Goal: Transaction & Acquisition: Purchase product/service

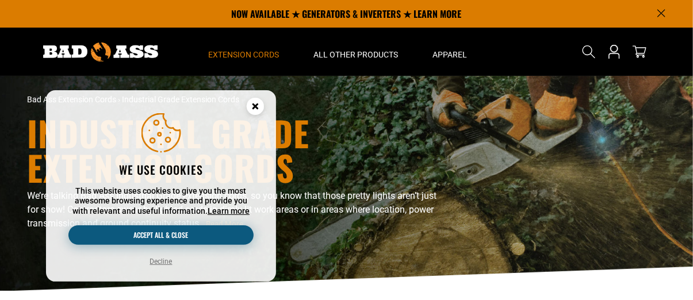
click at [197, 235] on button "Accept all & close" at bounding box center [160, 235] width 185 height 20
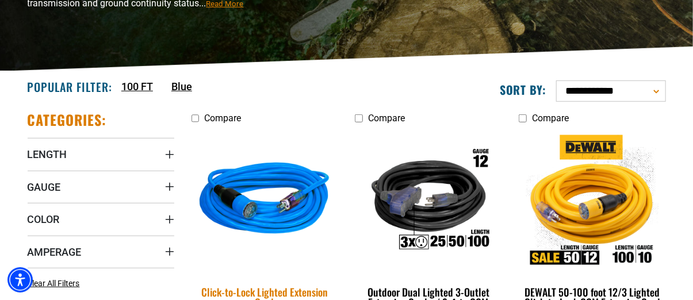
scroll to position [230, 0]
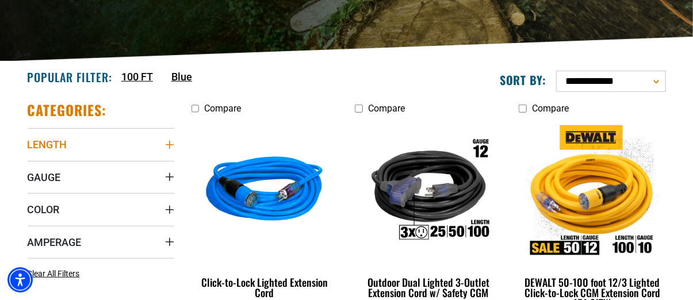
click at [169, 143] on icon "Length" at bounding box center [169, 144] width 9 height 9
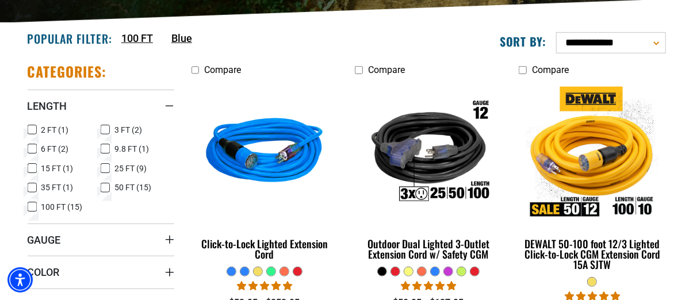
scroll to position [288, 0]
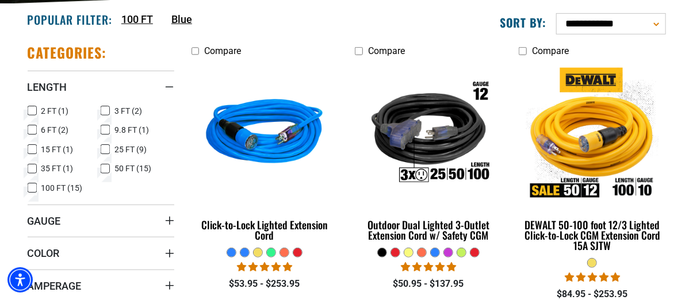
click at [104, 147] on icon at bounding box center [105, 149] width 9 height 15
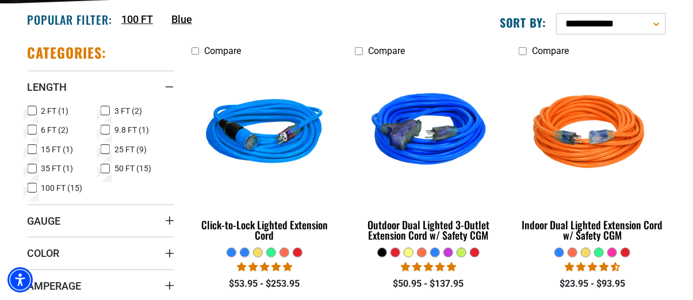
scroll to position [345, 0]
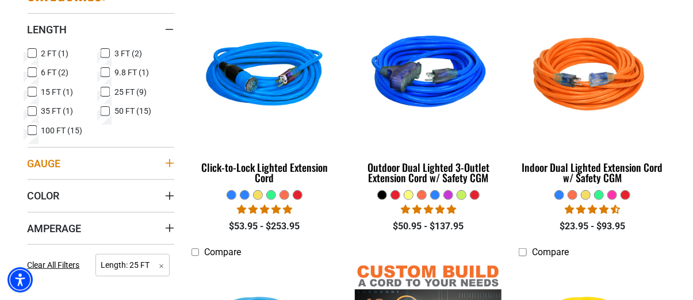
click at [162, 157] on summary "Gauge" at bounding box center [101, 163] width 147 height 32
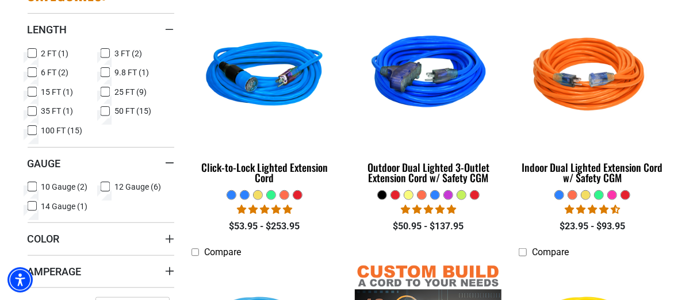
click at [35, 206] on icon at bounding box center [32, 206] width 9 height 15
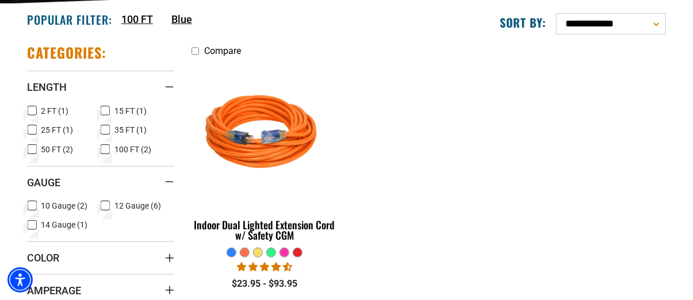
scroll to position [345, 0]
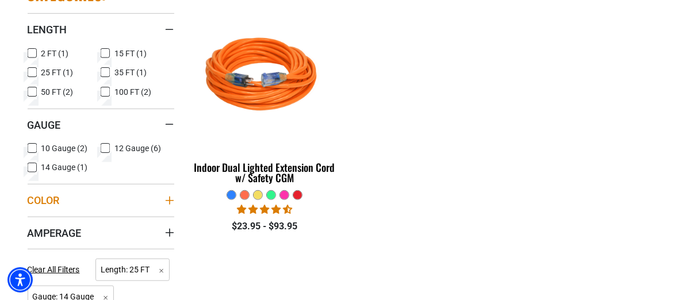
click at [167, 198] on icon "Color" at bounding box center [169, 200] width 9 height 9
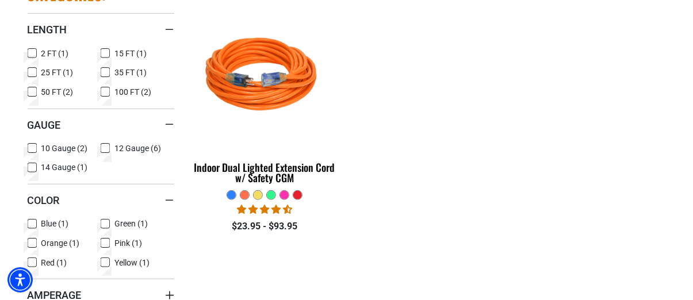
scroll to position [403, 0]
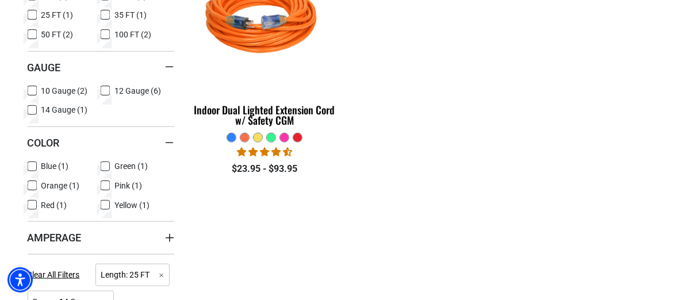
click at [29, 166] on icon at bounding box center [32, 166] width 9 height 15
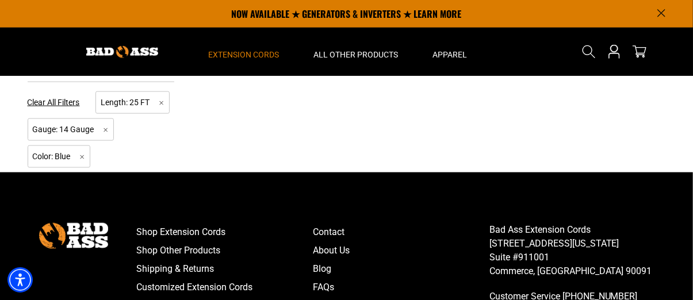
scroll to position [518, 0]
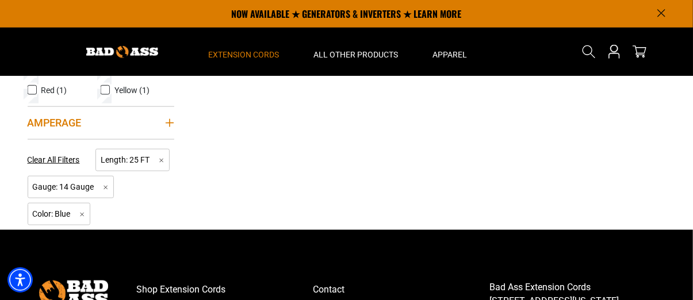
click at [169, 122] on icon "Amperage" at bounding box center [169, 123] width 8 height 8
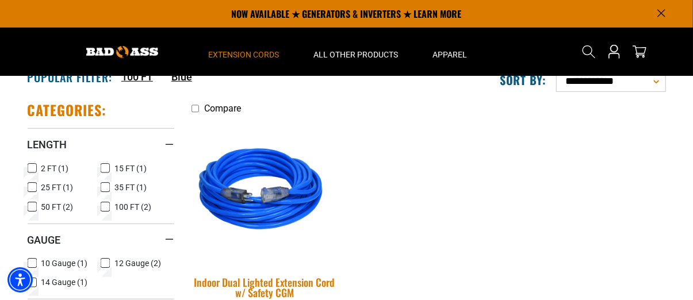
scroll to position [230, 0]
click at [264, 151] on img at bounding box center [264, 191] width 161 height 147
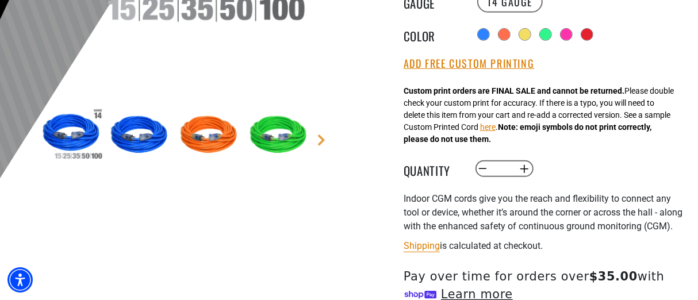
scroll to position [345, 0]
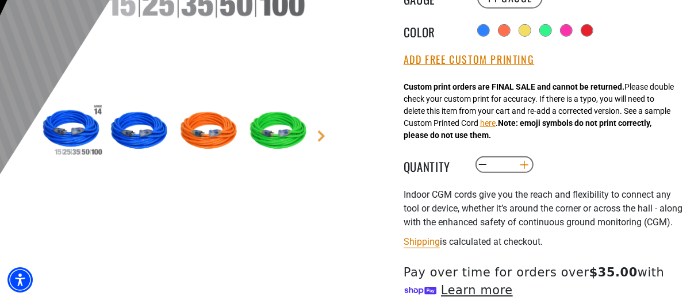
click at [523, 164] on button "Increase quantity for Indoor Dual Lighted Extension Cord w/ Safety CGM" at bounding box center [525, 165] width 18 height 20
type input "*"
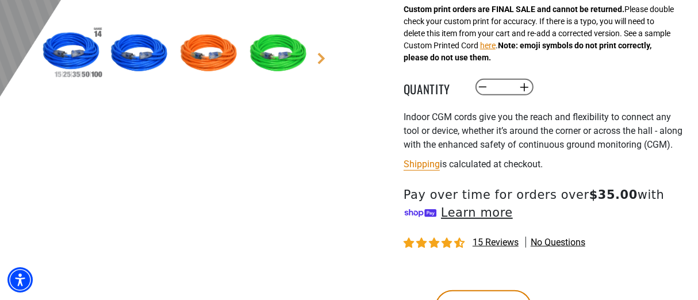
scroll to position [575, 0]
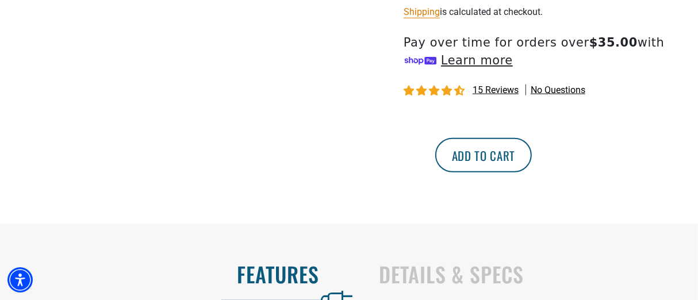
click at [532, 173] on button "Add to cart" at bounding box center [483, 155] width 97 height 35
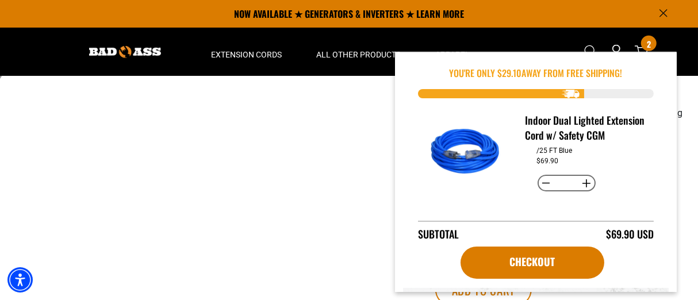
scroll to position [403, 0]
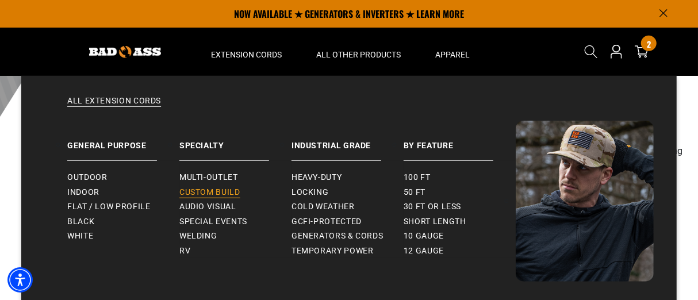
click at [227, 190] on span "Custom Build" at bounding box center [209, 192] width 61 height 10
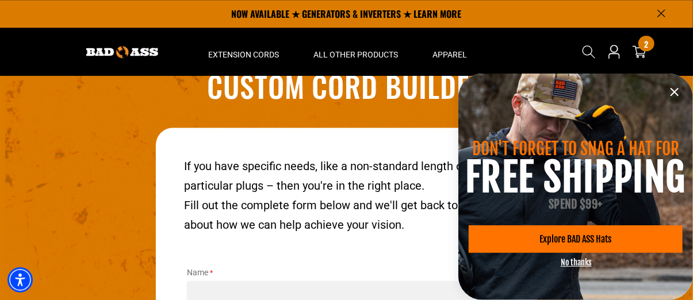
scroll to position [1311, 0]
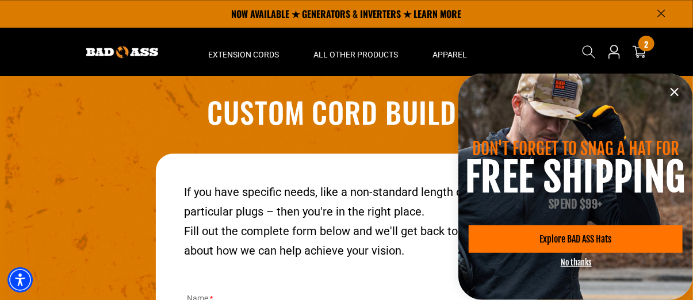
click at [676, 92] on icon "information" at bounding box center [675, 92] width 14 height 14
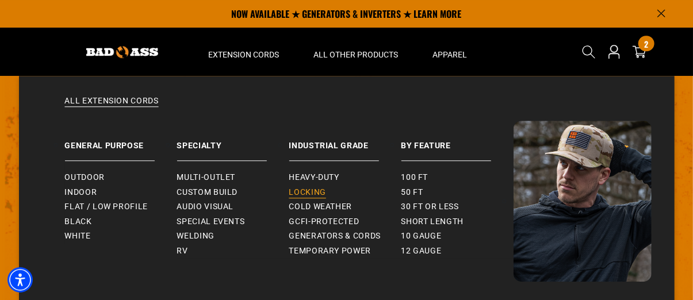
click at [315, 191] on span "Locking" at bounding box center [307, 192] width 37 height 10
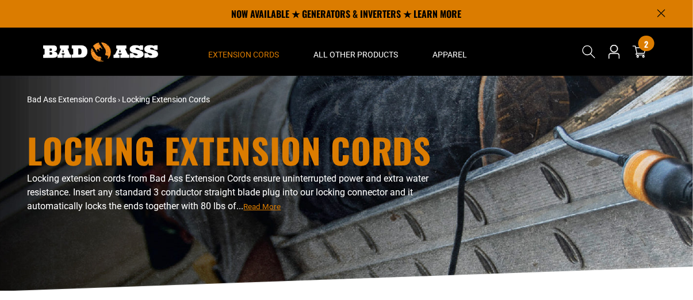
scroll to position [288, 0]
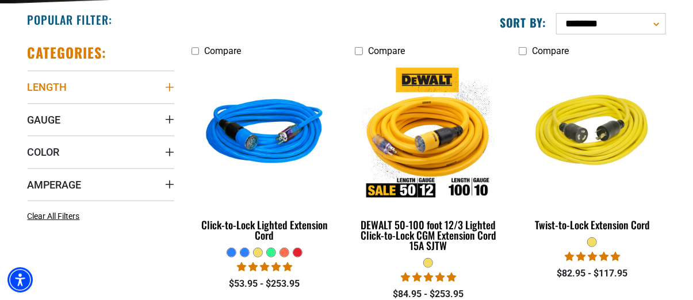
click at [172, 86] on icon "Length" at bounding box center [169, 87] width 9 height 9
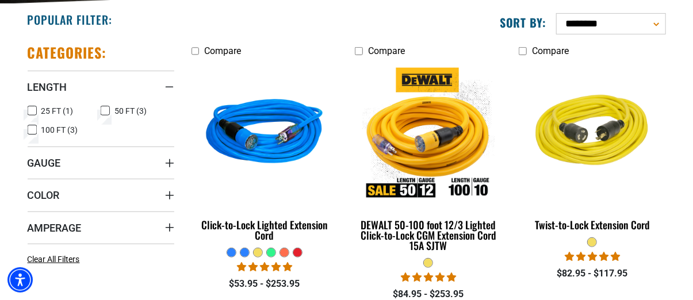
click at [32, 111] on icon at bounding box center [32, 111] width 9 height 15
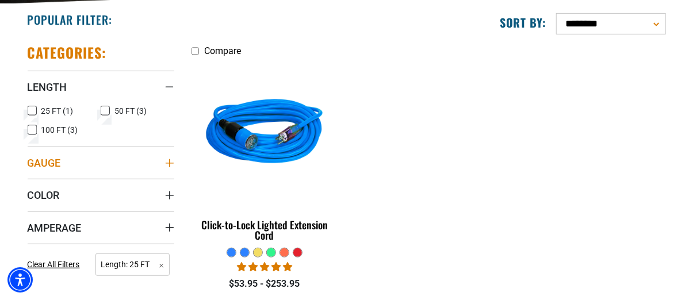
click at [163, 162] on summary "Gauge" at bounding box center [101, 163] width 147 height 32
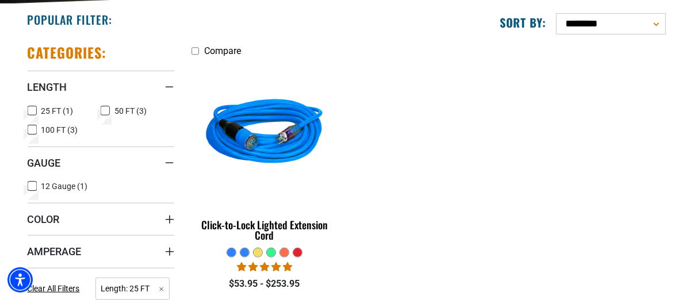
click at [102, 108] on icon at bounding box center [105, 111] width 9 height 15
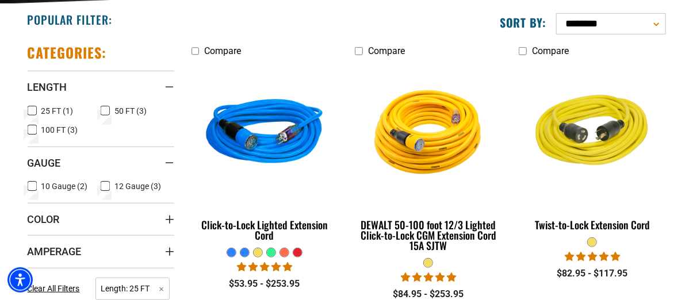
click at [30, 108] on icon at bounding box center [32, 111] width 7 height 6
click at [30, 130] on icon at bounding box center [32, 130] width 9 height 15
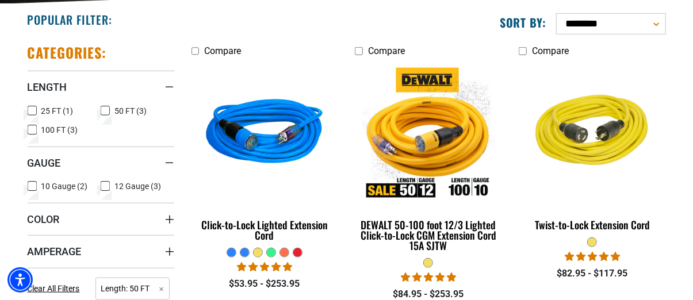
click at [33, 108] on icon at bounding box center [32, 111] width 9 height 15
click at [105, 111] on icon at bounding box center [105, 111] width 5 height 3
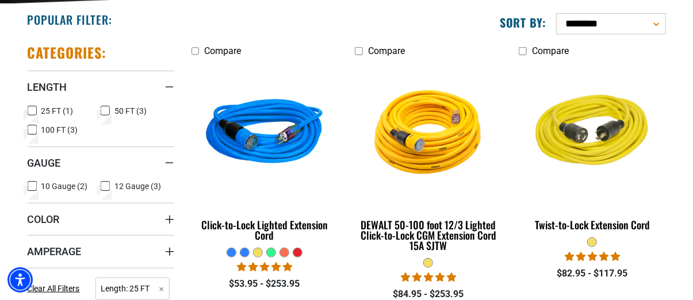
click at [33, 131] on icon at bounding box center [31, 130] width 5 height 3
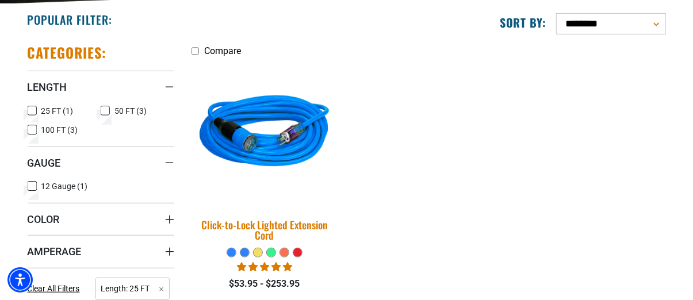
scroll to position [345, 0]
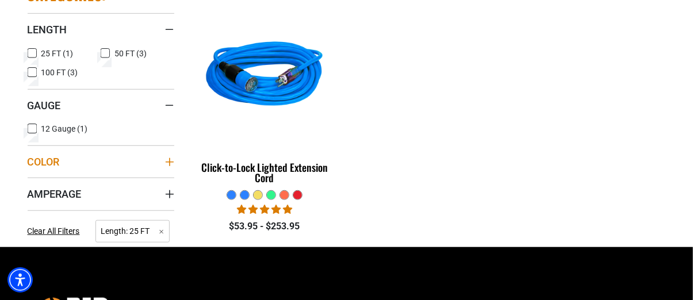
click at [168, 158] on icon "Color" at bounding box center [169, 162] width 9 height 9
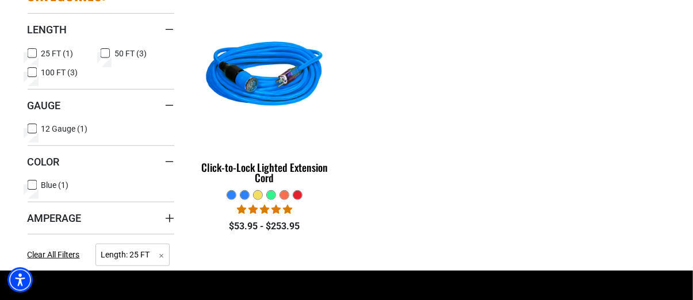
click at [174, 213] on div "Categories: Length Length 25 FT (1) 25 FT (1 product) 50 FT (3) 50 FT (3 produc…" at bounding box center [101, 124] width 164 height 294
click at [166, 219] on icon "Amperage" at bounding box center [169, 218] width 9 height 9
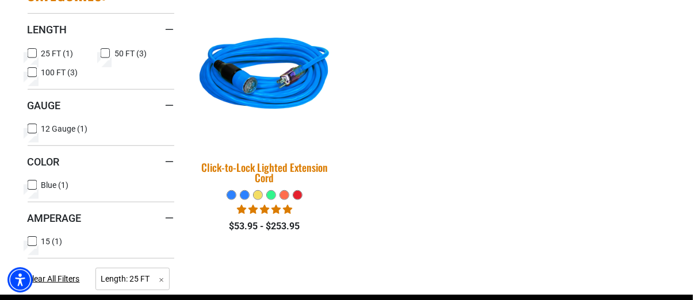
click at [257, 97] on img at bounding box center [264, 76] width 161 height 147
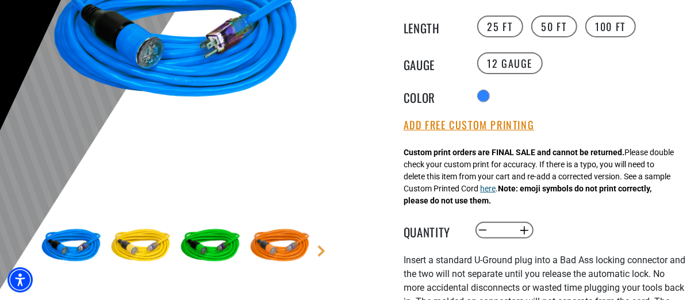
click at [496, 194] on button "here" at bounding box center [488, 189] width 16 height 12
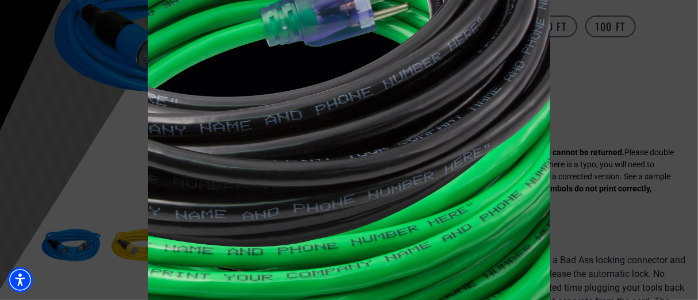
click at [660, 140] on span at bounding box center [349, 150] width 698 height 300
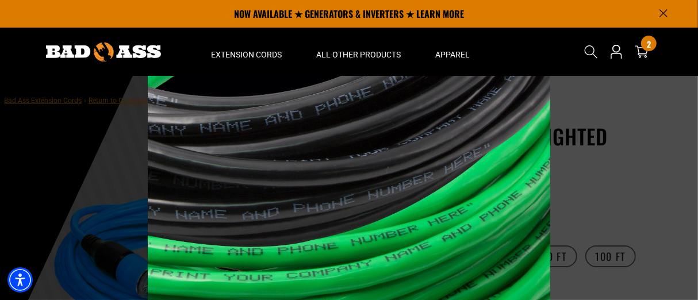
click at [87, 152] on span at bounding box center [349, 150] width 698 height 300
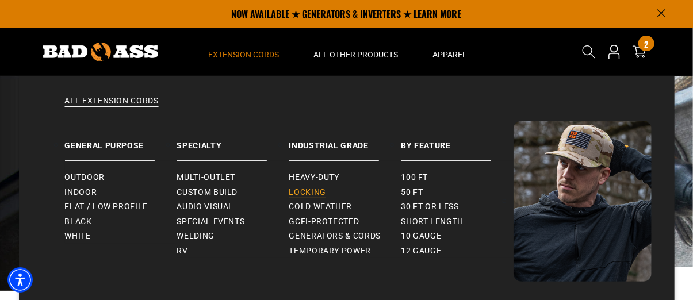
click at [305, 190] on span "Locking" at bounding box center [307, 192] width 37 height 10
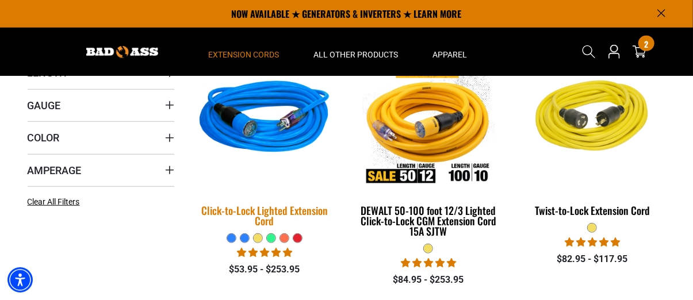
scroll to position [288, 0]
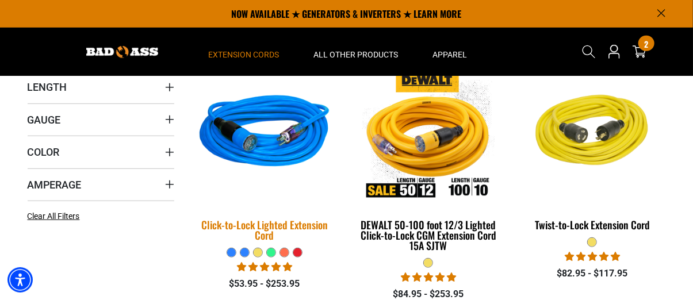
click at [276, 146] on img at bounding box center [264, 133] width 161 height 147
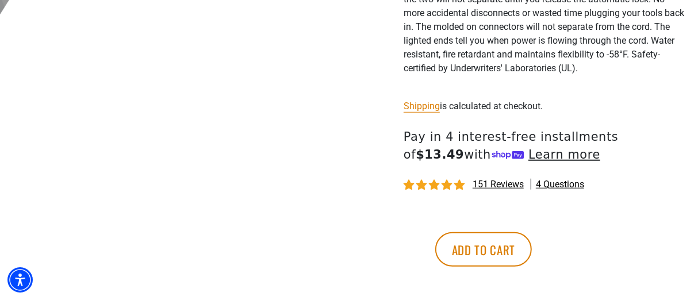
scroll to position [518, 0]
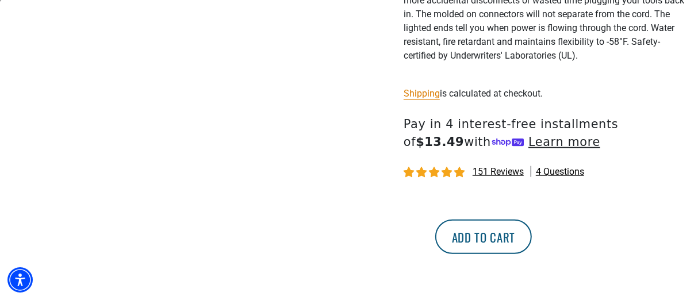
click at [532, 243] on button "Add to cart" at bounding box center [483, 237] width 97 height 35
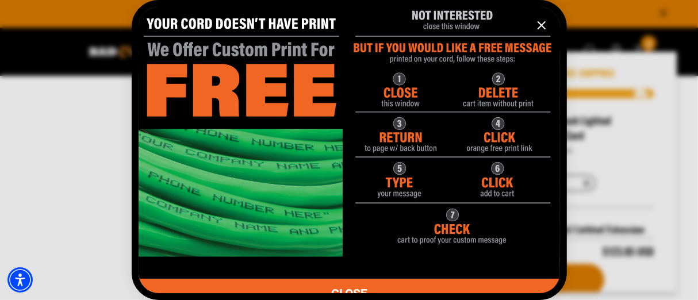
scroll to position [0, 0]
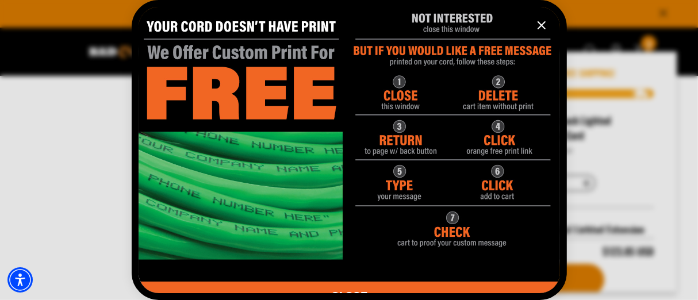
click at [538, 20] on icon "information" at bounding box center [542, 25] width 14 height 14
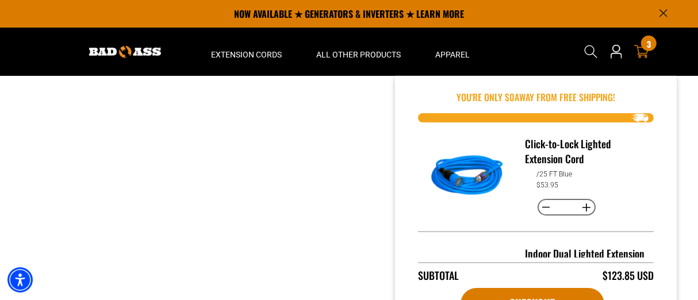
click at [647, 48] on span "3" at bounding box center [649, 44] width 4 height 9
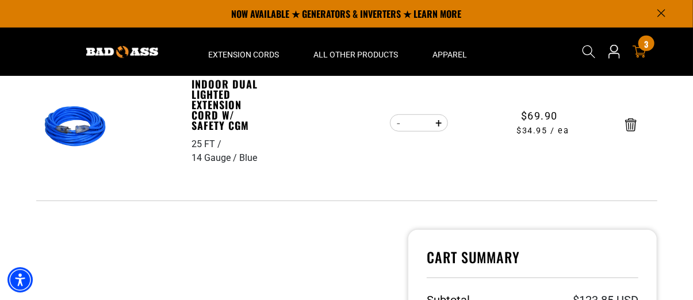
scroll to position [173, 0]
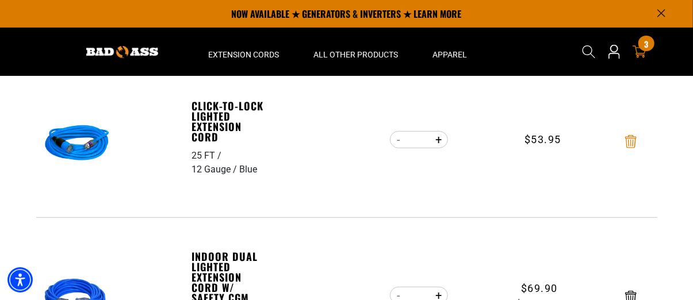
click at [635, 141] on icon "Remove Click-to-Lock Lighted Extension Cord - 25 FT / 12 Gauge / Blue" at bounding box center [631, 141] width 12 height 13
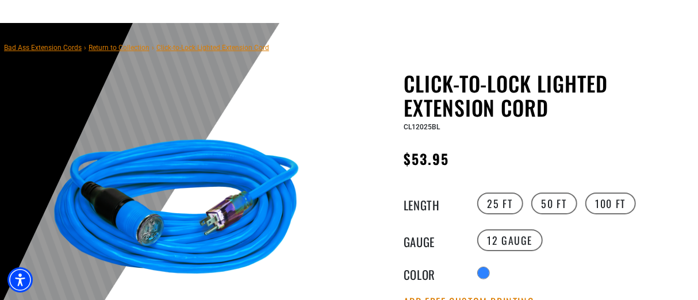
scroll to position [115, 0]
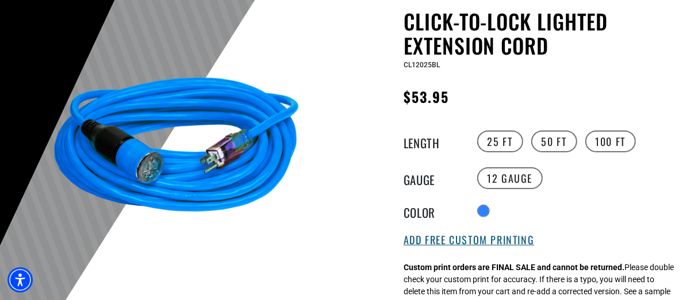
click at [480, 244] on button "Add Free Custom Printing" at bounding box center [469, 240] width 131 height 13
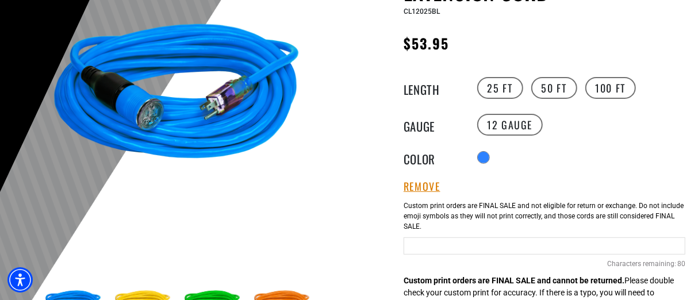
scroll to position [230, 0]
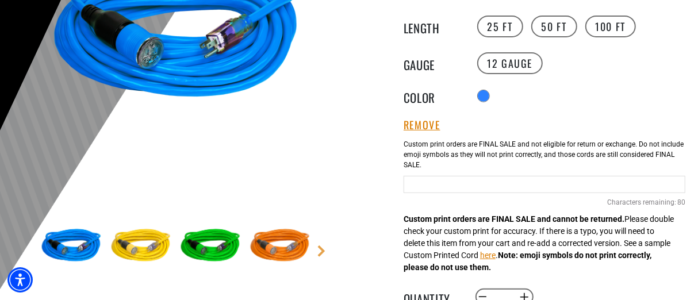
click at [474, 186] on input "Blue Cables" at bounding box center [545, 184] width 282 height 17
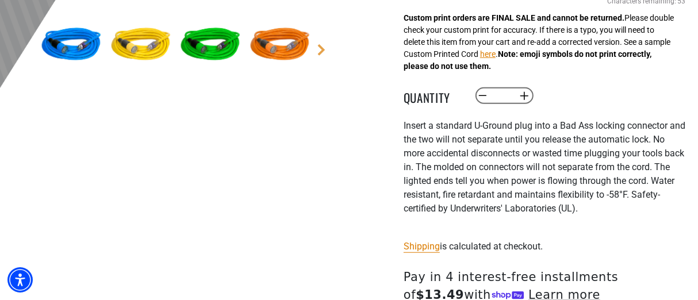
scroll to position [575, 0]
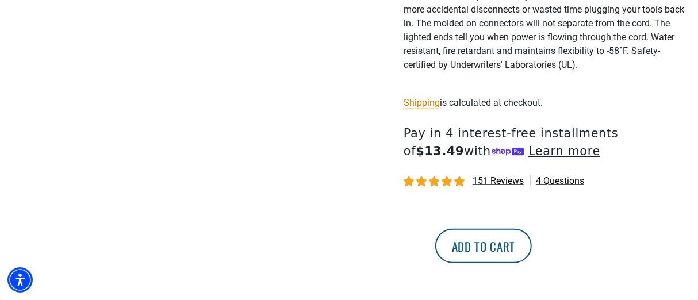
type input "**********"
click at [532, 250] on button "Add to cart" at bounding box center [483, 246] width 97 height 35
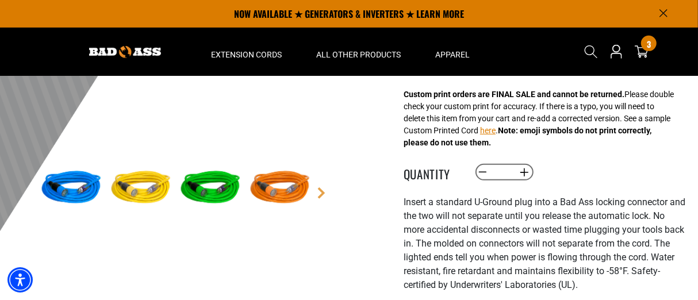
scroll to position [288, 0]
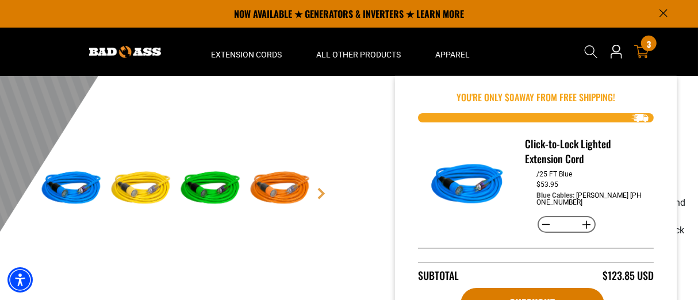
click at [644, 45] on div "3 3 items" at bounding box center [649, 44] width 16 height 16
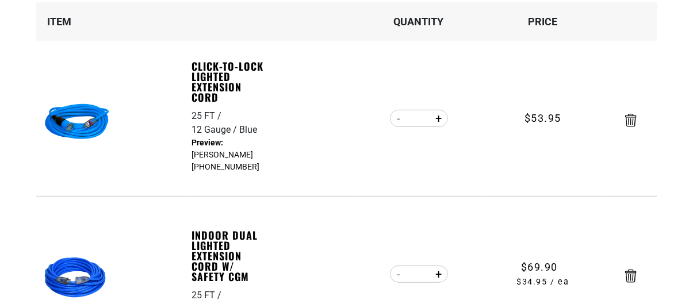
scroll to position [230, 0]
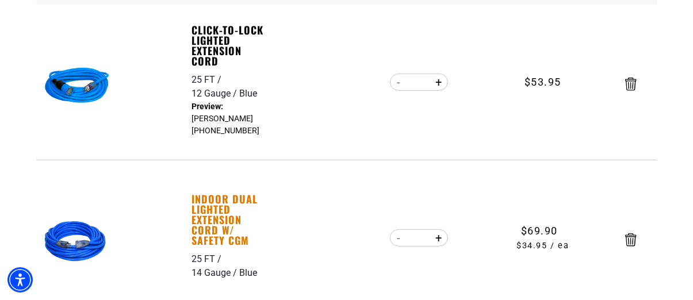
click at [209, 212] on link "Indoor Dual Lighted Extension Cord w/ Safety CGM" at bounding box center [231, 220] width 79 height 52
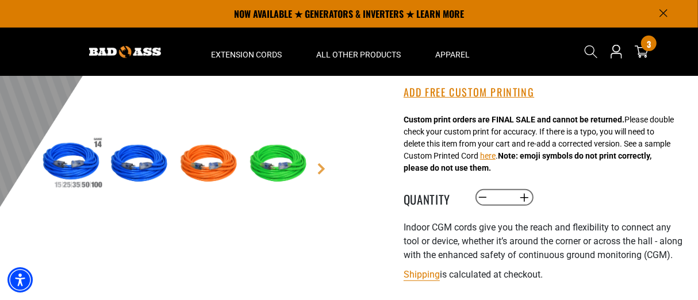
scroll to position [288, 0]
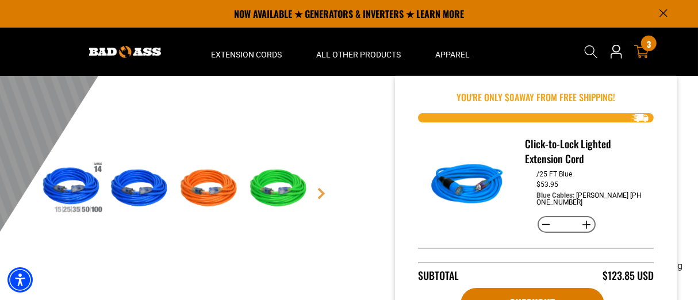
click at [647, 40] on span "3" at bounding box center [649, 44] width 4 height 9
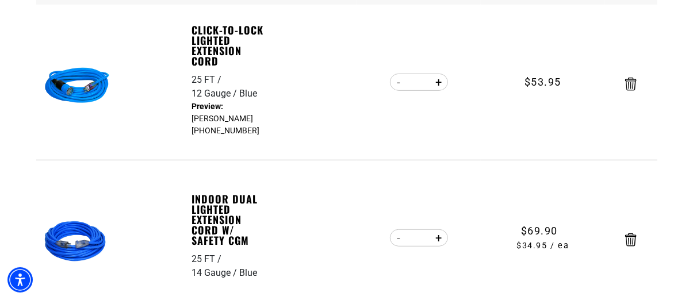
scroll to position [288, 0]
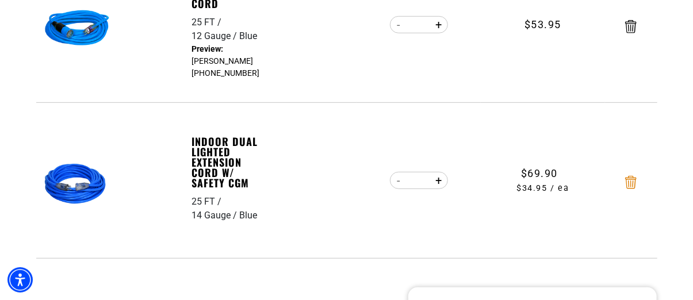
click at [631, 182] on icon "Remove Indoor Dual Lighted Extension Cord w/ Safety CGM - 25 FT / 14 Gauge / Bl…" at bounding box center [631, 182] width 12 height 13
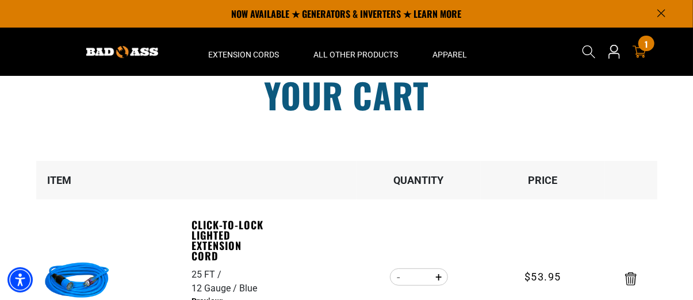
scroll to position [0, 0]
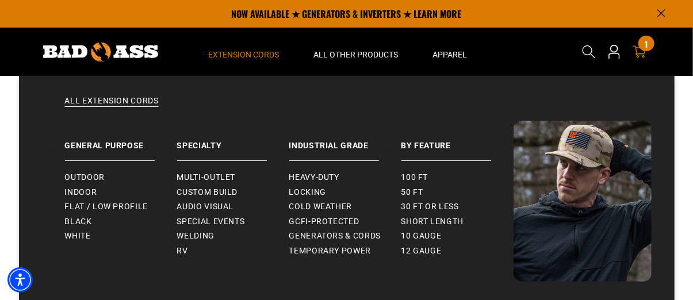
click at [268, 56] on span "Extension Cords" at bounding box center [244, 54] width 71 height 10
click at [298, 175] on span "Heavy-Duty" at bounding box center [314, 178] width 50 height 10
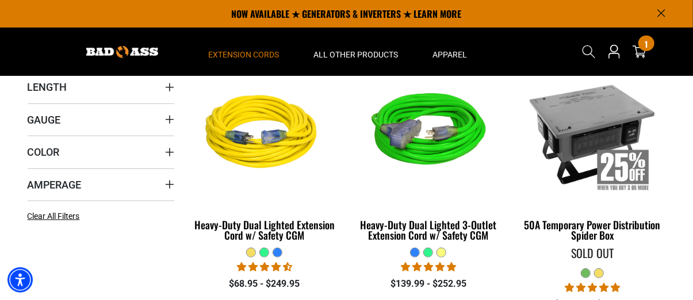
scroll to position [288, 0]
click at [168, 86] on icon "Length" at bounding box center [169, 87] width 9 height 9
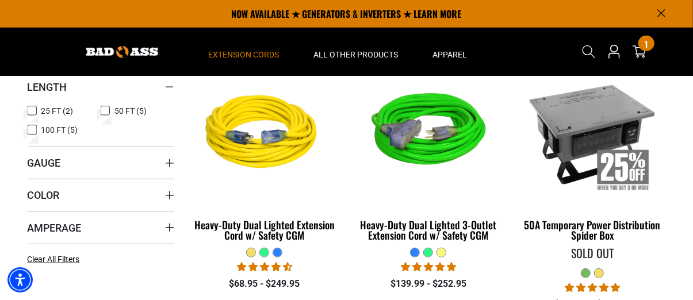
click at [32, 107] on icon at bounding box center [32, 111] width 9 height 15
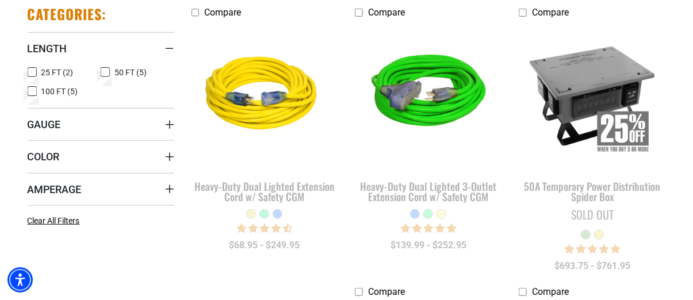
scroll to position [345, 0]
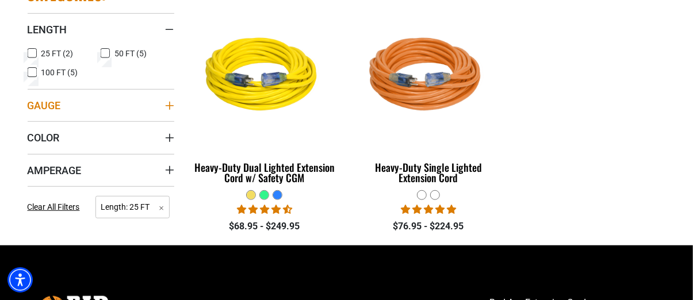
click at [159, 104] on summary "Gauge" at bounding box center [101, 105] width 147 height 32
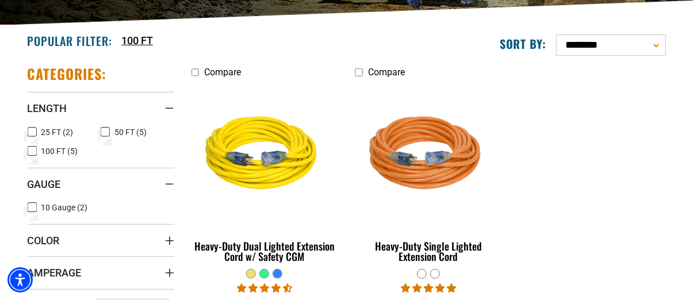
scroll to position [58, 0]
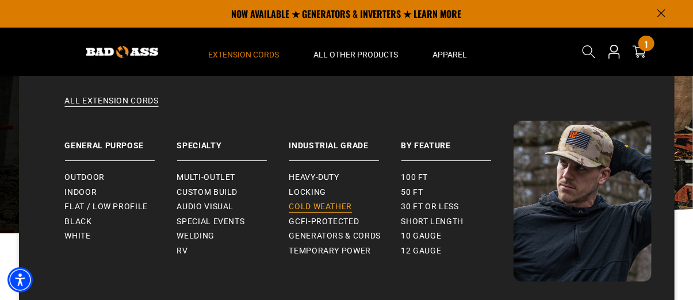
click at [316, 204] on span "Cold Weather" at bounding box center [320, 207] width 63 height 10
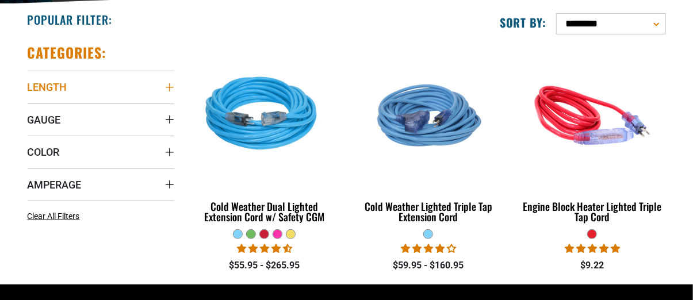
scroll to position [288, 0]
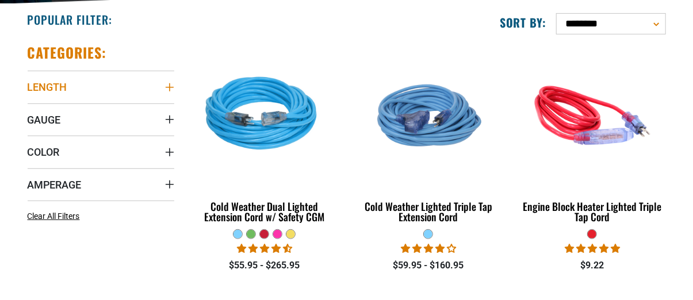
click at [164, 89] on summary "Length" at bounding box center [101, 87] width 147 height 32
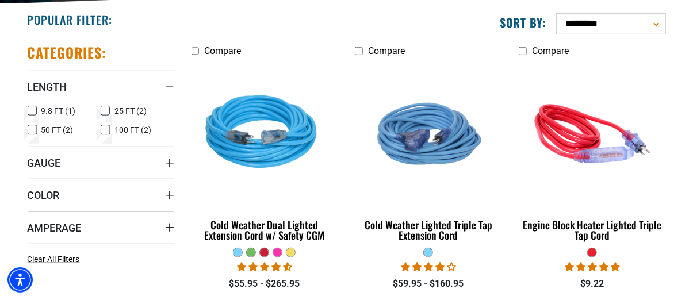
click at [108, 110] on icon at bounding box center [105, 111] width 9 height 15
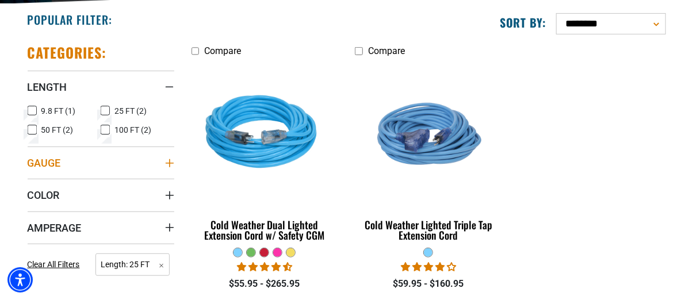
click at [167, 162] on icon "Gauge" at bounding box center [169, 163] width 8 height 8
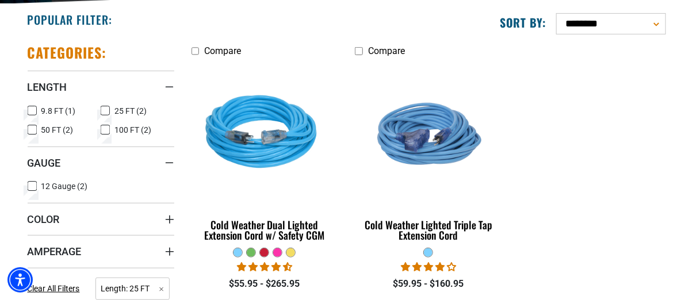
click at [33, 126] on icon at bounding box center [32, 130] width 9 height 15
click at [34, 108] on icon at bounding box center [32, 111] width 9 height 15
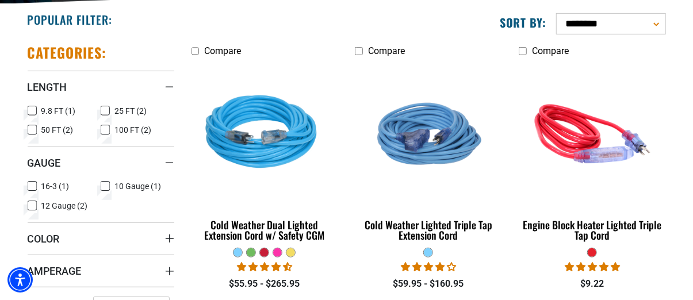
click at [34, 106] on rect at bounding box center [32, 110] width 9 height 9
click at [30, 133] on rect at bounding box center [32, 129] width 9 height 9
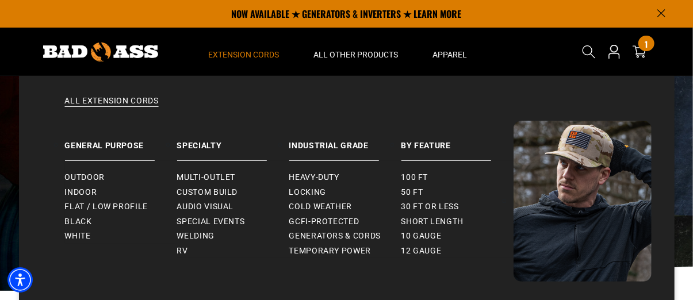
click at [245, 51] on span "Extension Cords" at bounding box center [244, 54] width 71 height 10
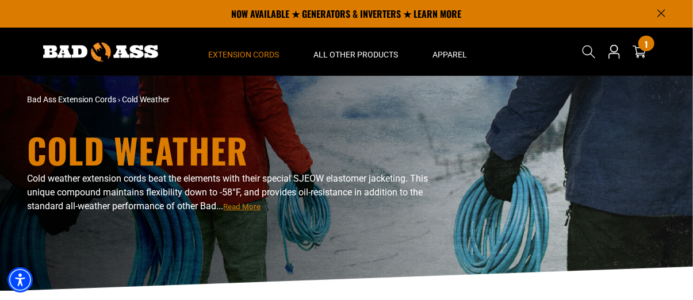
click at [249, 53] on span "Extension Cords" at bounding box center [244, 54] width 71 height 10
click at [119, 49] on img at bounding box center [100, 52] width 115 height 19
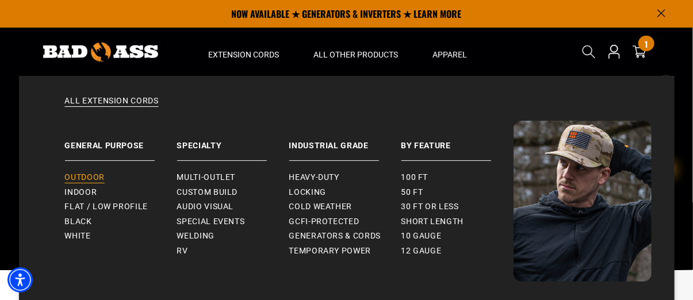
click at [91, 178] on span "Outdoor" at bounding box center [85, 178] width 40 height 10
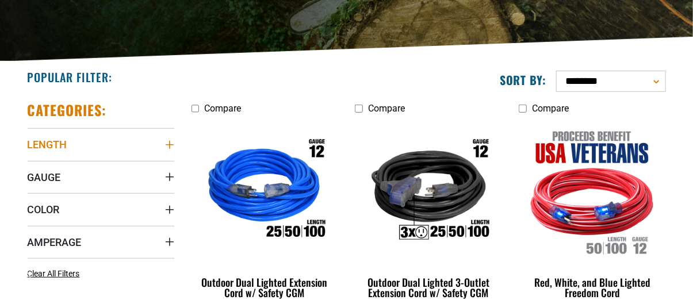
click at [156, 141] on summary "Length" at bounding box center [101, 144] width 147 height 32
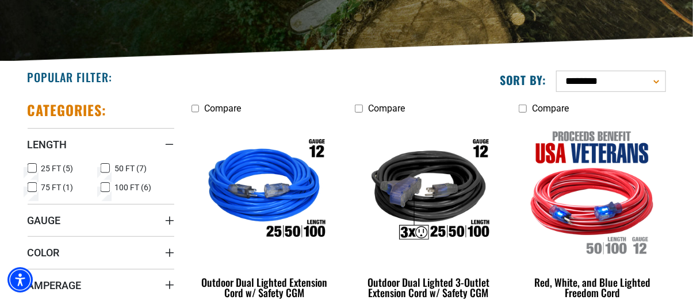
click at [29, 167] on icon at bounding box center [32, 168] width 9 height 15
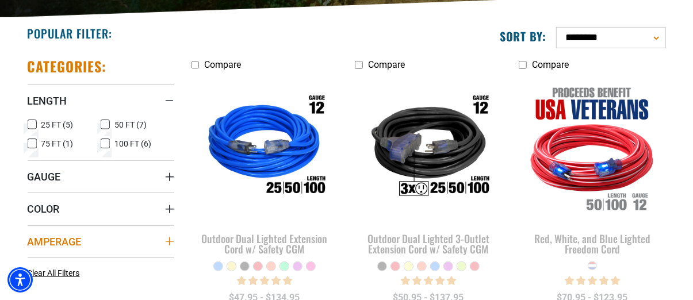
scroll to position [345, 0]
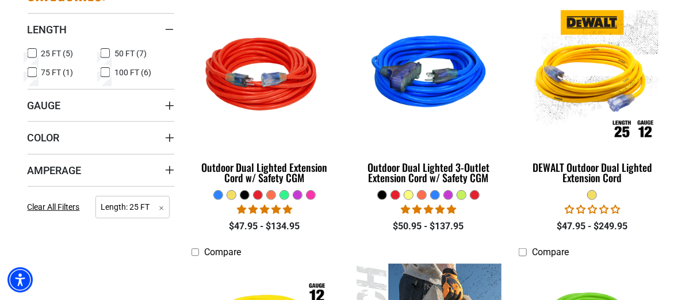
click at [148, 106] on summary "Gauge" at bounding box center [101, 105] width 147 height 32
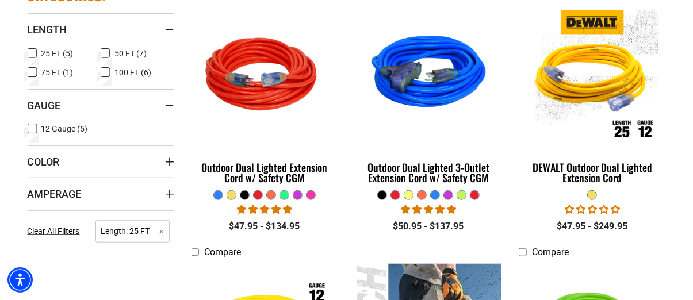
click at [105, 51] on icon at bounding box center [105, 53] width 9 height 15
click at [105, 51] on icon at bounding box center [105, 54] width 7 height 6
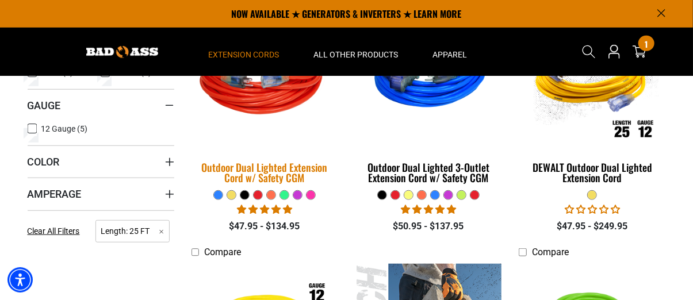
scroll to position [58, 0]
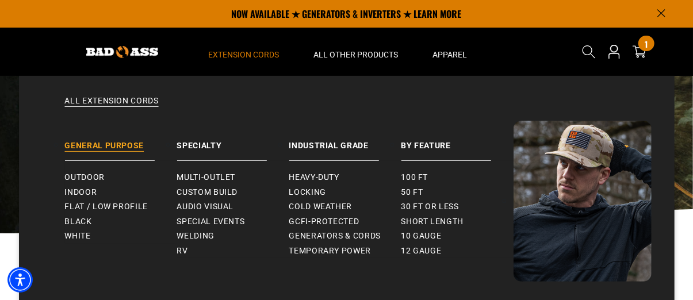
click at [132, 140] on link "General Purpose" at bounding box center [121, 141] width 112 height 40
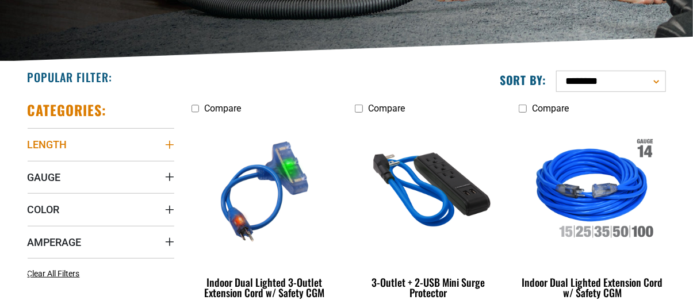
click at [161, 141] on summary "Length" at bounding box center [101, 144] width 147 height 32
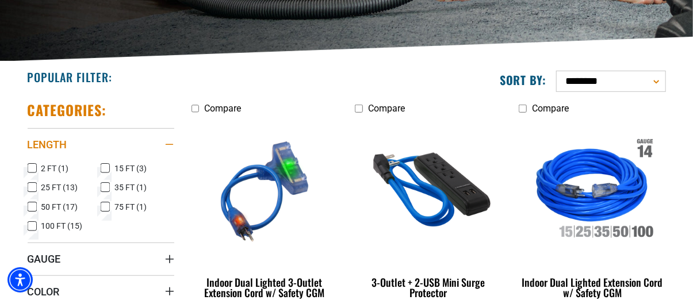
click at [159, 140] on summary "Length" at bounding box center [101, 144] width 147 height 32
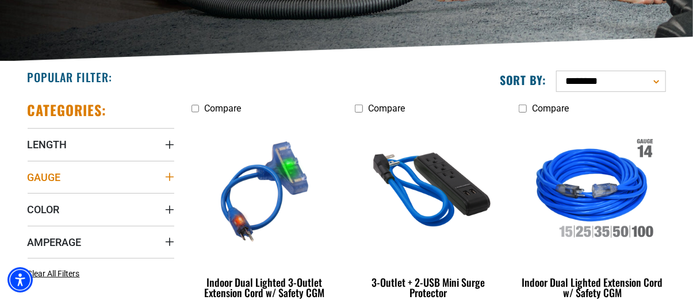
click at [156, 170] on summary "Gauge" at bounding box center [101, 177] width 147 height 32
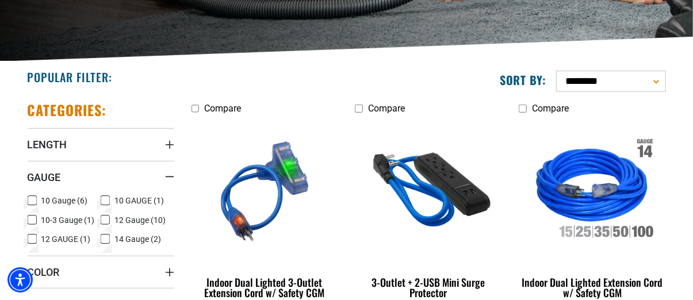
click at [102, 236] on icon at bounding box center [105, 239] width 9 height 15
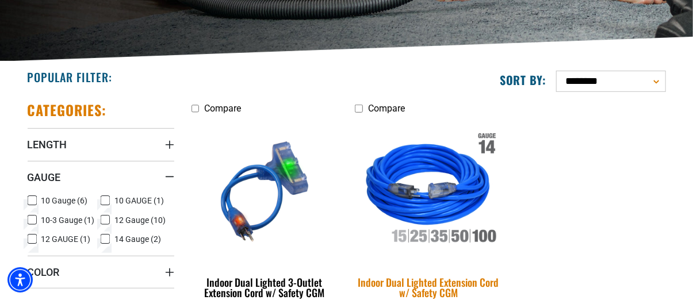
scroll to position [345, 0]
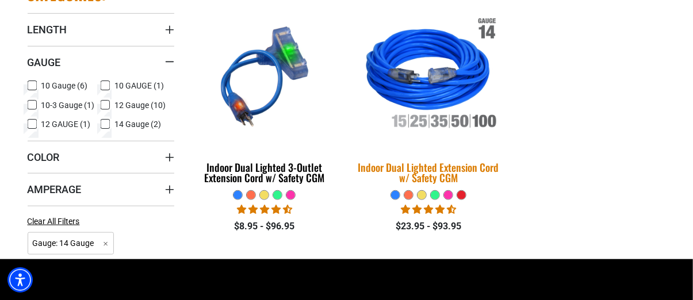
click at [426, 83] on img at bounding box center [428, 76] width 161 height 147
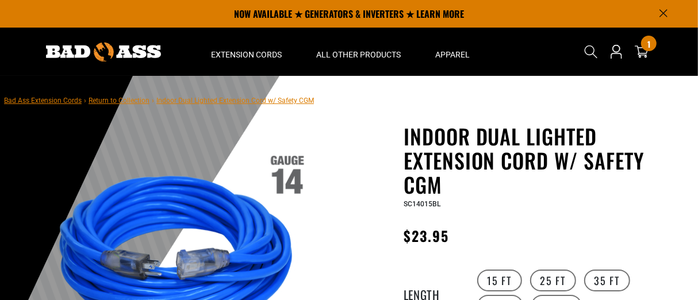
scroll to position [58, 0]
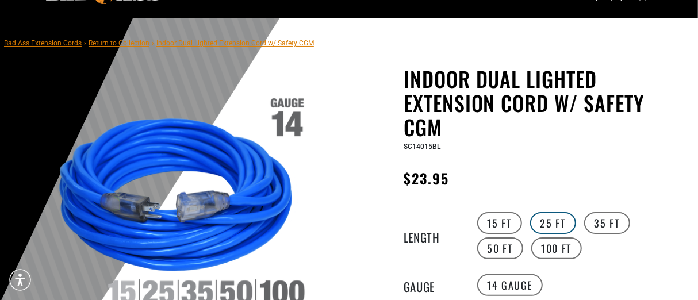
click at [552, 224] on label "25 FT" at bounding box center [553, 223] width 46 height 22
click at [545, 225] on label "25 FT" at bounding box center [553, 223] width 46 height 22
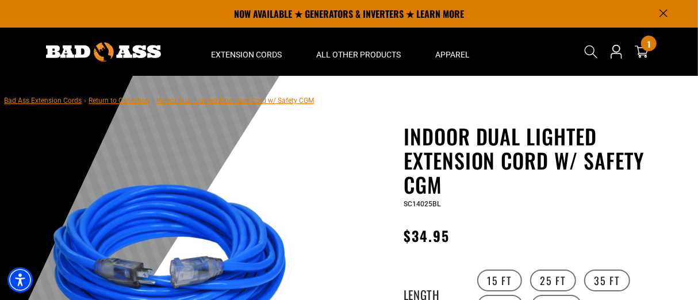
click at [55, 97] on link "Bad Ass Extension Cords" at bounding box center [43, 101] width 78 height 8
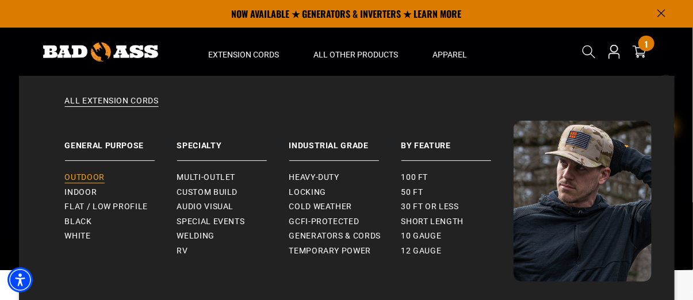
click at [91, 178] on span "Outdoor" at bounding box center [85, 178] width 40 height 10
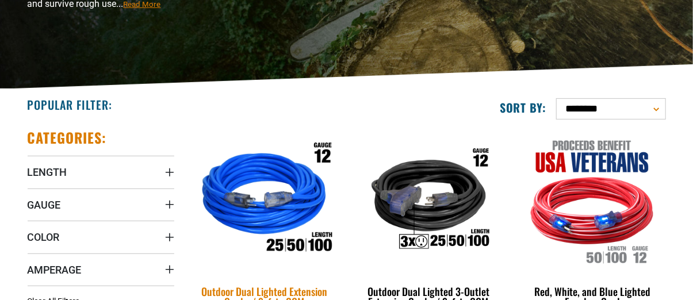
scroll to position [230, 0]
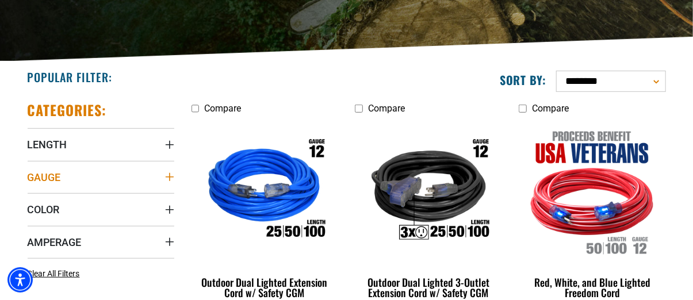
click at [167, 175] on icon "Gauge" at bounding box center [169, 177] width 9 height 9
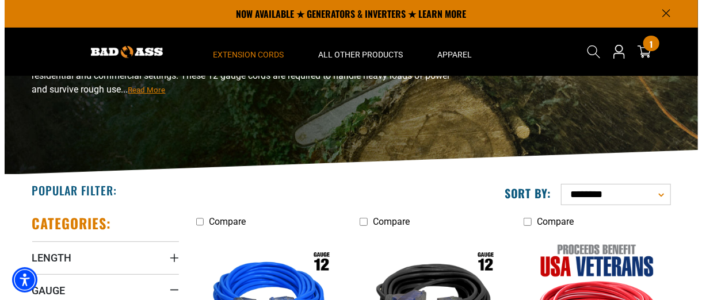
scroll to position [115, 0]
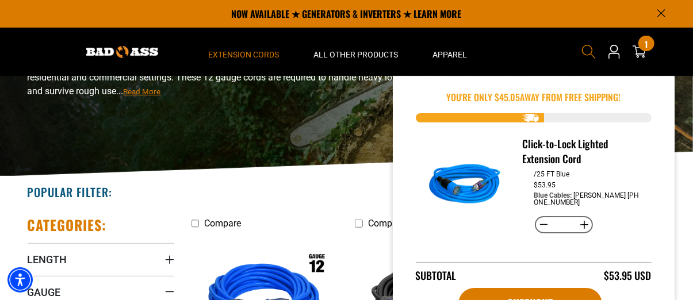
click at [586, 52] on icon "Search" at bounding box center [588, 51] width 15 height 15
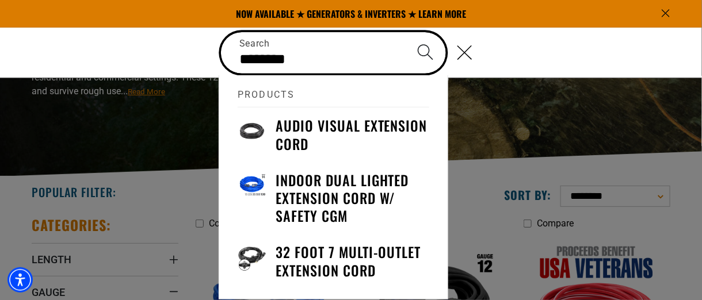
type input "********"
click at [405, 32] on button "Search" at bounding box center [425, 52] width 40 height 40
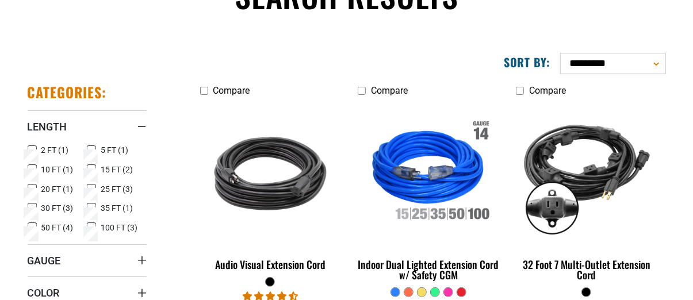
scroll to position [230, 0]
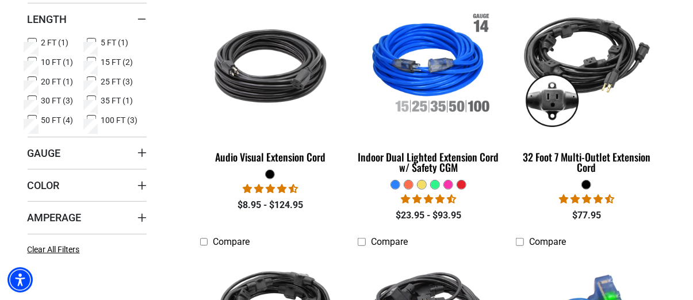
click at [92, 79] on icon at bounding box center [91, 81] width 9 height 15
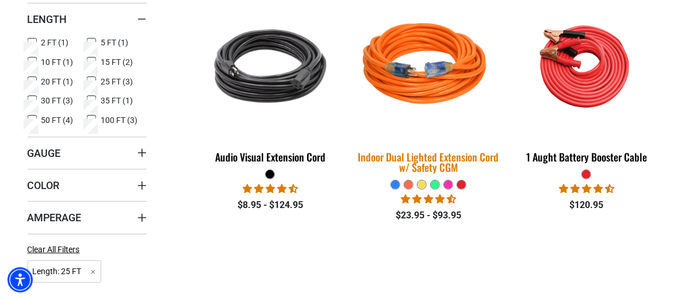
click at [414, 86] on img at bounding box center [428, 66] width 161 height 147
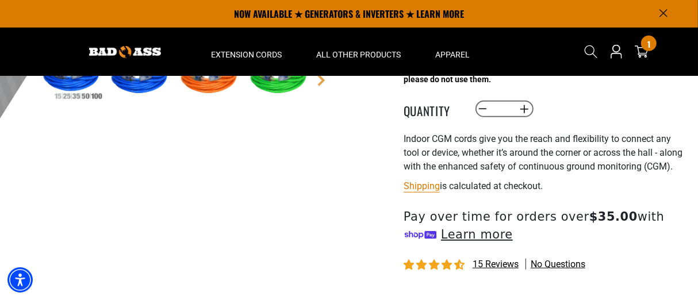
scroll to position [288, 0]
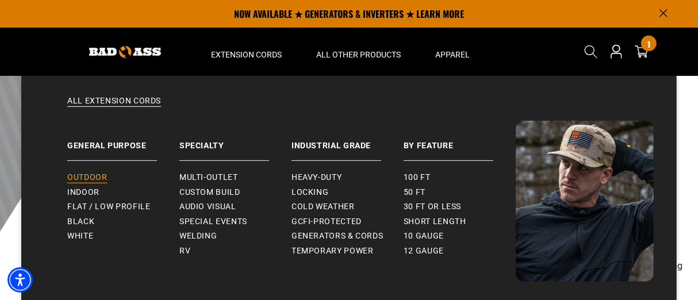
click at [82, 176] on span "Outdoor" at bounding box center [87, 178] width 40 height 10
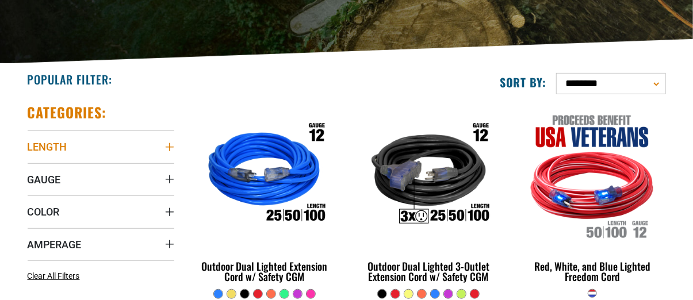
scroll to position [230, 0]
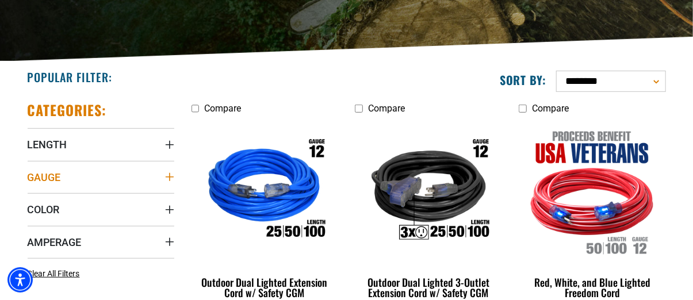
click at [169, 174] on icon "Gauge" at bounding box center [169, 177] width 8 height 8
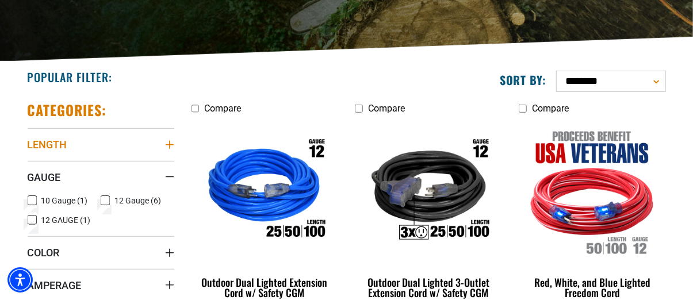
click at [165, 147] on icon "Length" at bounding box center [169, 144] width 9 height 9
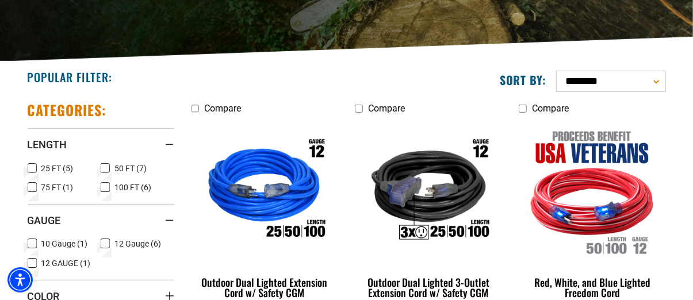
click at [29, 164] on icon at bounding box center [32, 168] width 9 height 15
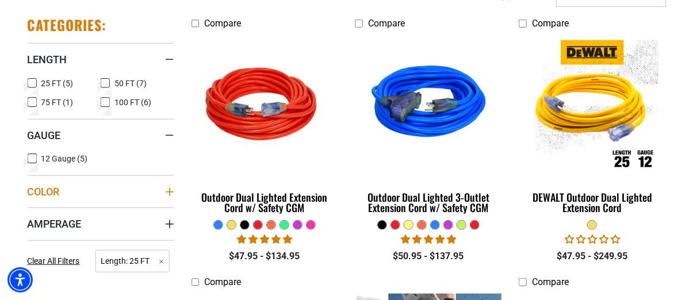
scroll to position [345, 0]
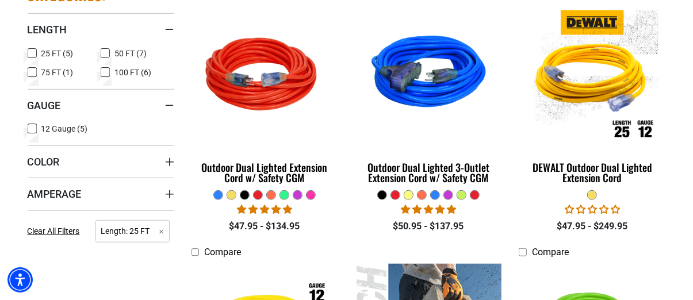
click at [29, 127] on icon at bounding box center [32, 128] width 9 height 15
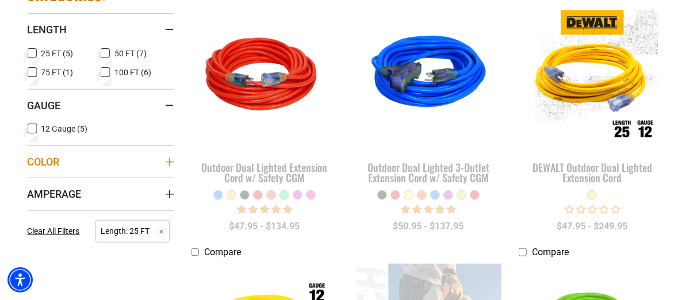
click at [160, 160] on summary "Color" at bounding box center [101, 162] width 147 height 32
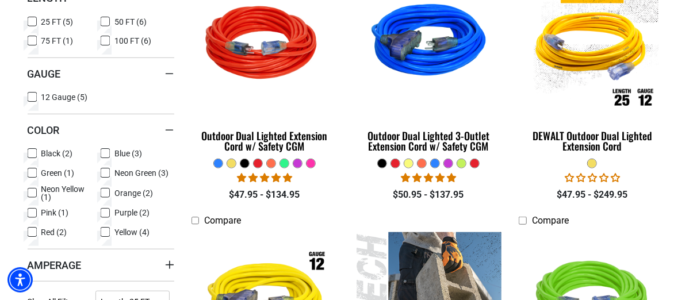
scroll to position [403, 0]
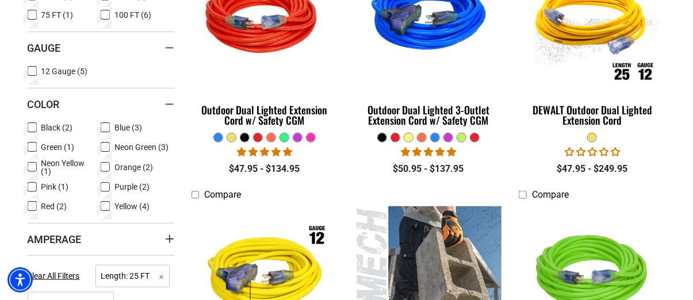
click at [107, 127] on icon at bounding box center [105, 127] width 9 height 15
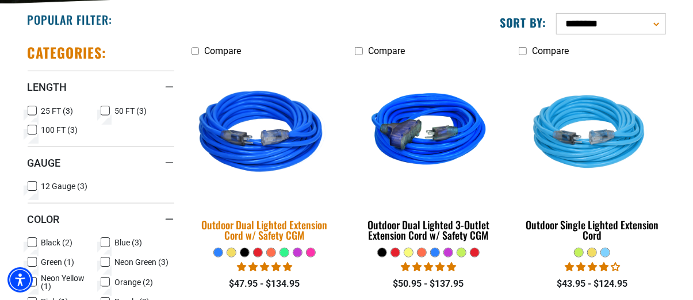
scroll to position [345, 0]
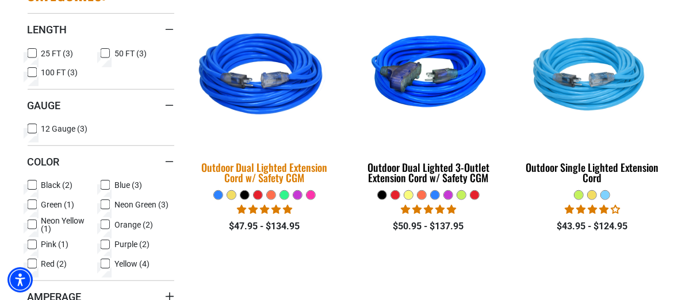
click at [270, 101] on img at bounding box center [264, 76] width 161 height 147
